Goal: Transaction & Acquisition: Purchase product/service

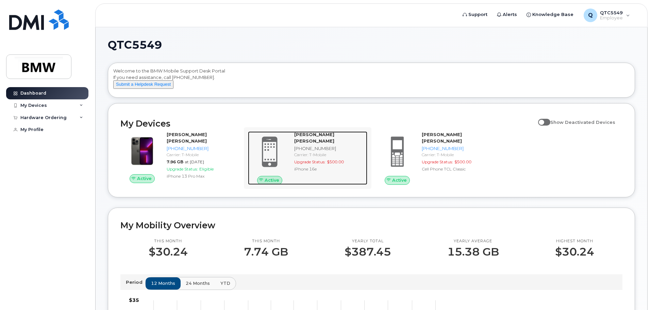
click at [273, 154] on span at bounding box center [269, 152] width 33 height 34
click at [316, 145] on div "[PHONE_NUMBER]" at bounding box center [329, 148] width 70 height 6
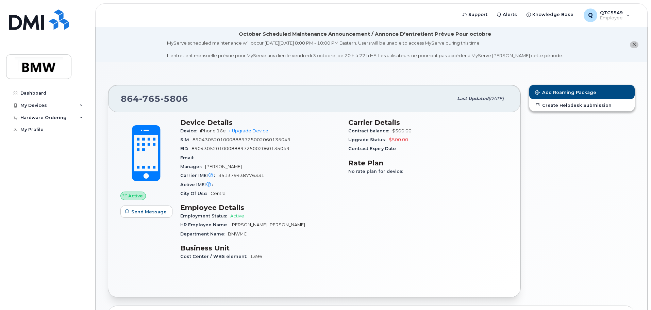
click at [444, 122] on h3 "Carrier Details" at bounding box center [428, 122] width 160 height 8
click at [390, 152] on div "Contract Expiry Date" at bounding box center [428, 148] width 160 height 9
click at [391, 162] on h3 "Rate Plan" at bounding box center [428, 163] width 160 height 8
click at [478, 156] on div "Carrier Details Contract balance $500.00 Upgrade Status $500.00 Contract Expiry…" at bounding box center [428, 192] width 168 height 156
click at [32, 130] on div "My Profile" at bounding box center [31, 129] width 23 height 5
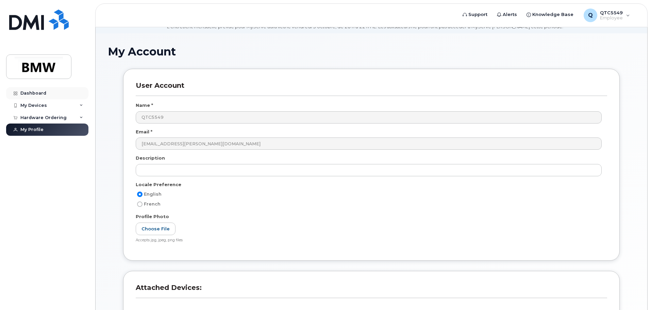
scroll to position [17, 0]
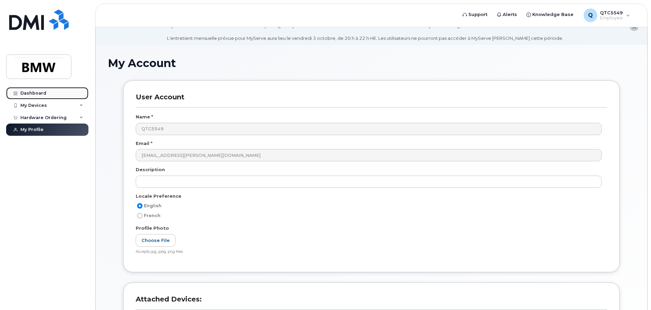
click at [37, 92] on div "Dashboard" at bounding box center [33, 92] width 26 height 5
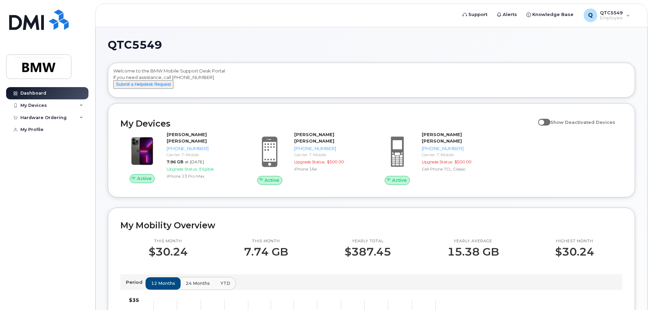
click at [548, 125] on span at bounding box center [544, 122] width 12 height 7
click at [543, 121] on input "Show Deactivated Devices" at bounding box center [540, 118] width 5 height 5
click at [548, 125] on span at bounding box center [544, 122] width 12 height 7
click at [543, 121] on input "Show Deactivated Devices" at bounding box center [540, 118] width 5 height 5
checkbox input "false"
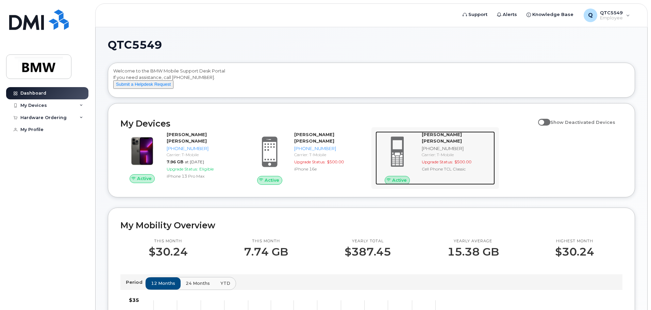
click at [462, 142] on strong "[PERSON_NAME] [PERSON_NAME]" at bounding box center [442, 138] width 40 height 12
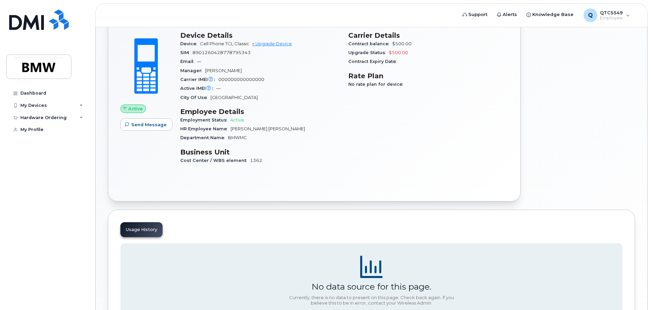
scroll to position [80, 0]
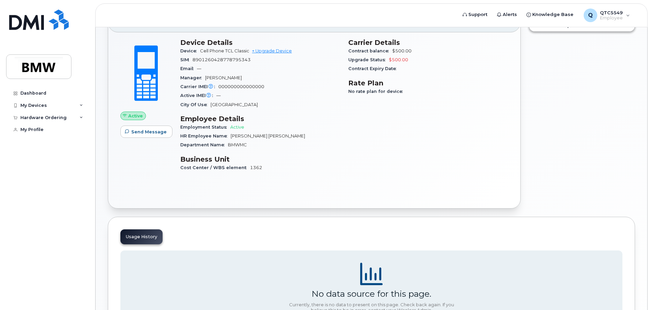
click at [240, 128] on span "Active" at bounding box center [237, 126] width 14 height 5
click at [266, 128] on div "Employment Status Active" at bounding box center [260, 127] width 160 height 9
click at [273, 68] on div "Email —" at bounding box center [260, 68] width 160 height 9
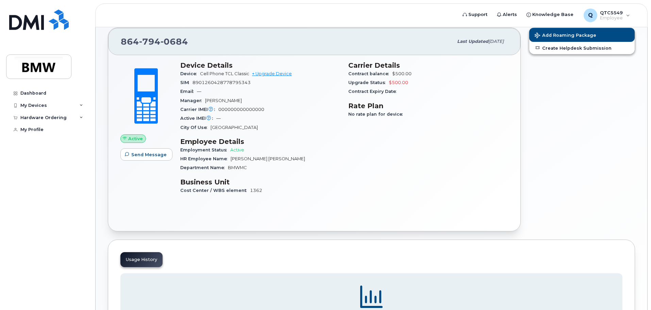
scroll to position [46, 0]
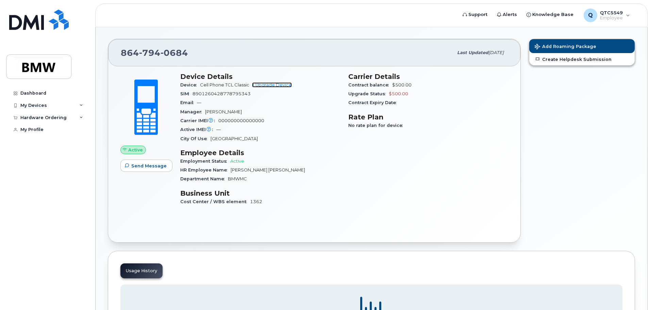
click at [280, 84] on link "+ Upgrade Device" at bounding box center [272, 84] width 40 height 5
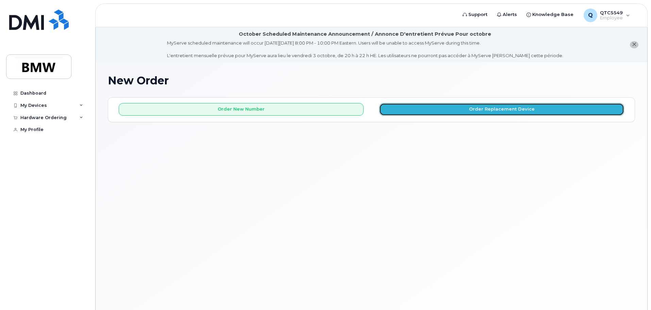
click at [422, 111] on button "Order Replacement Device" at bounding box center [501, 109] width 245 height 13
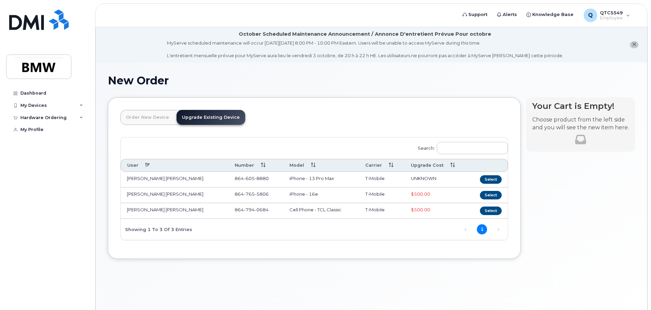
click at [303, 116] on header "Order New Device Upgrade Existing Device Order new device and new line Order ne…" at bounding box center [314, 123] width 388 height 27
click at [588, 195] on div "Your Cart is Empty! Choose product from the left side and you will see the new …" at bounding box center [580, 183] width 109 height 172
